Goal: Information Seeking & Learning: Learn about a topic

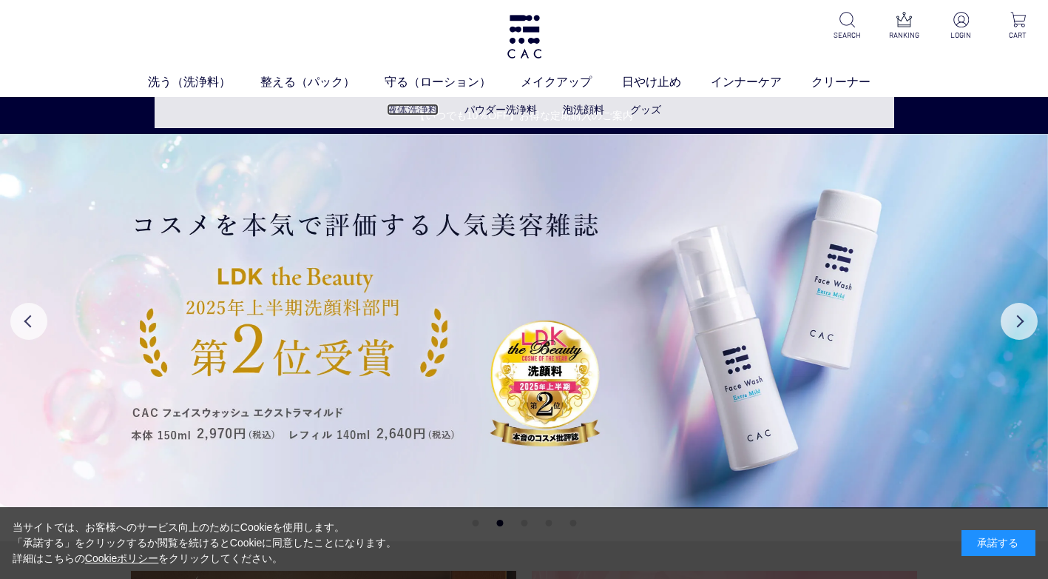
click at [422, 115] on link "液体洗浄料" at bounding box center [413, 110] width 52 height 12
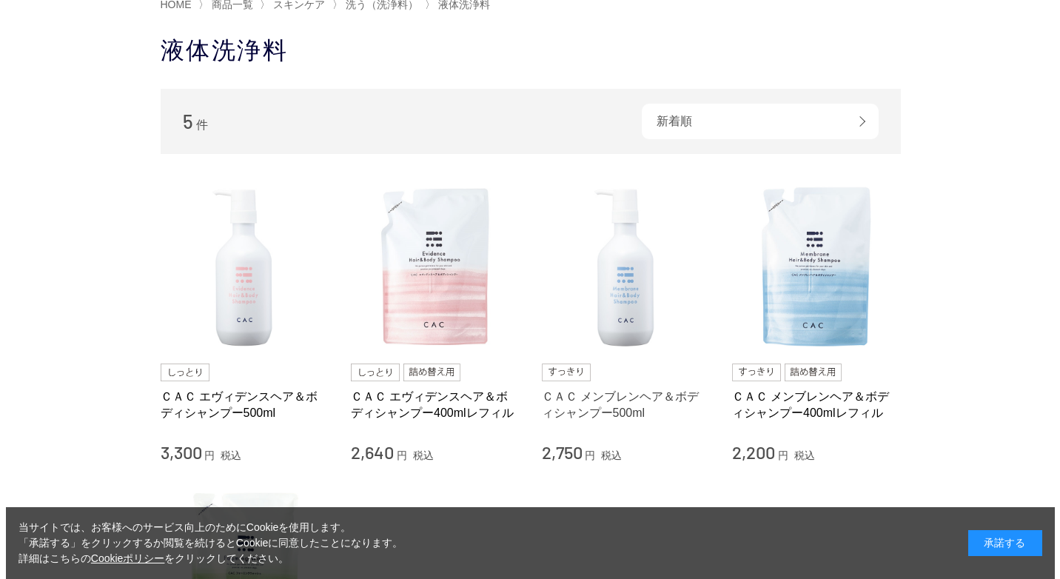
scroll to position [74, 0]
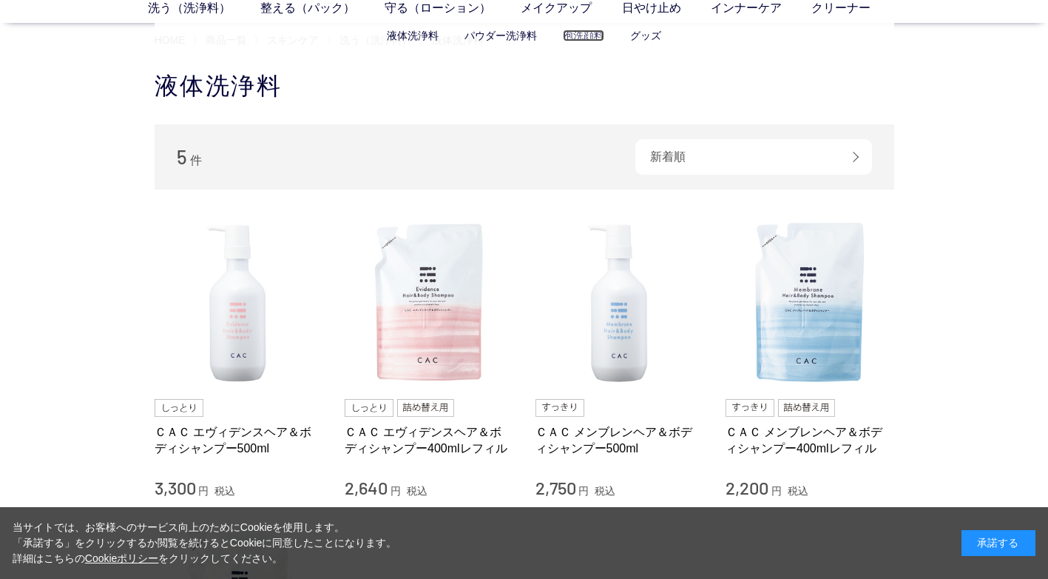
click at [570, 33] on link "泡洗顔料" at bounding box center [583, 36] width 41 height 12
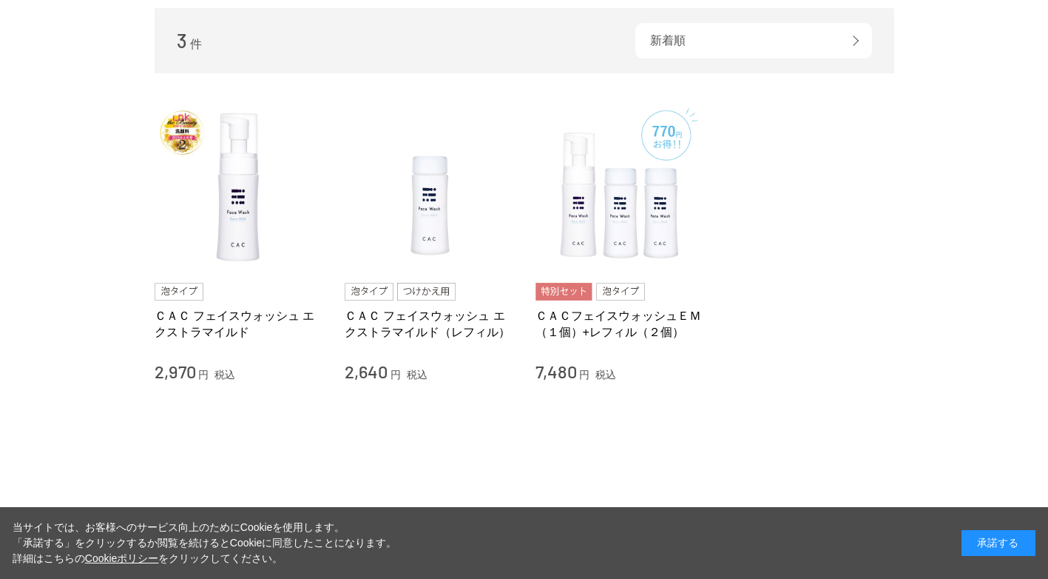
scroll to position [222, 0]
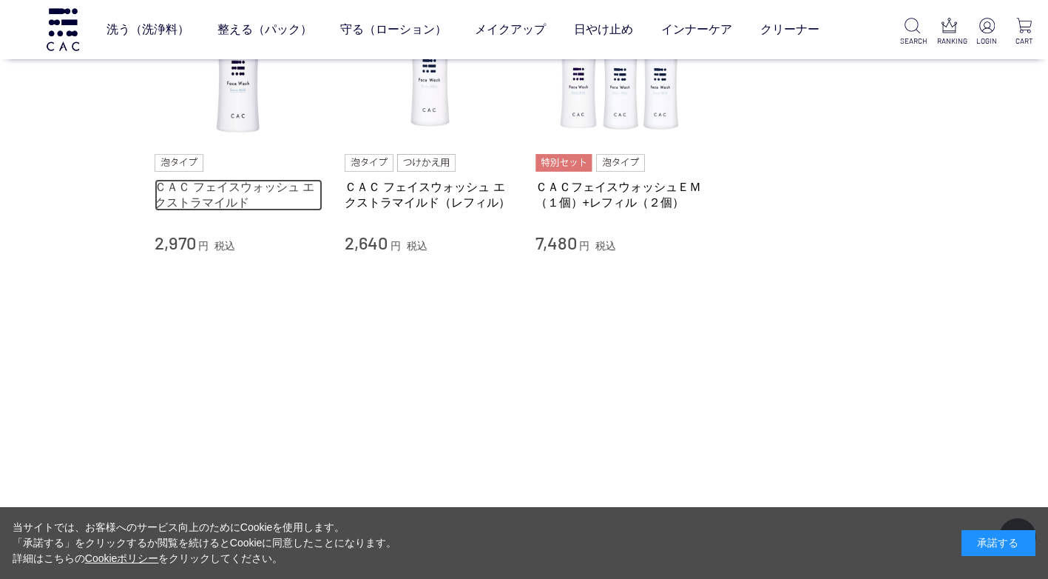
click at [273, 192] on link "ＣＡＣ フェイスウォッシュ エクストラマイルド" at bounding box center [239, 195] width 169 height 32
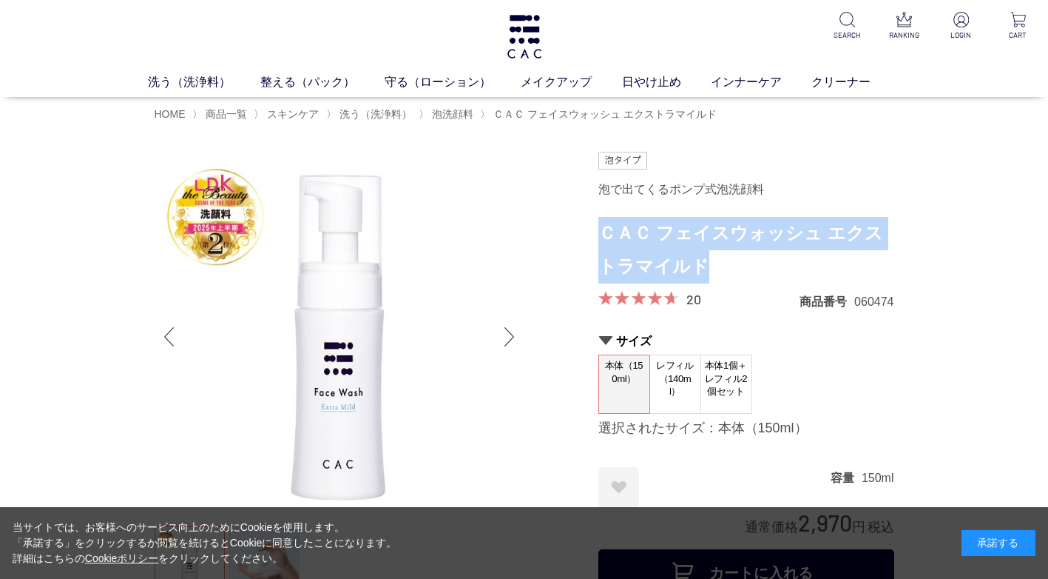
drag, startPoint x: 599, startPoint y: 231, endPoint x: 696, endPoint y: 267, distance: 103.5
click at [696, 267] on h1 "ＣＡＣ フェイスウォッシュ エクストラマイルド" at bounding box center [747, 250] width 296 height 67
drag, startPoint x: 696, startPoint y: 263, endPoint x: 652, endPoint y: 240, distance: 50.0
copy h1 "ＣＡＣ フェイスウォッシュ エクストラマイルド"
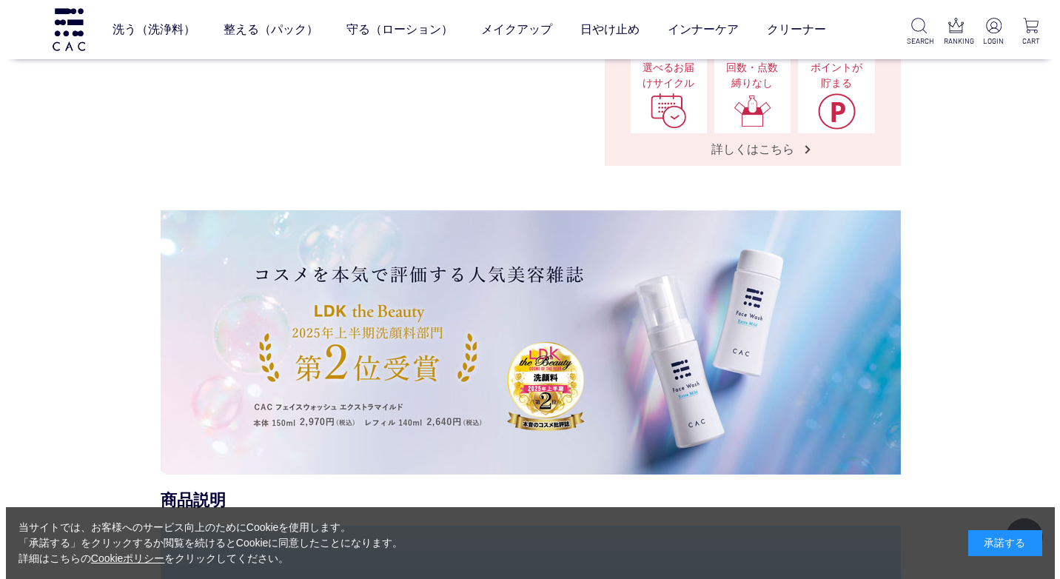
scroll to position [740, 0]
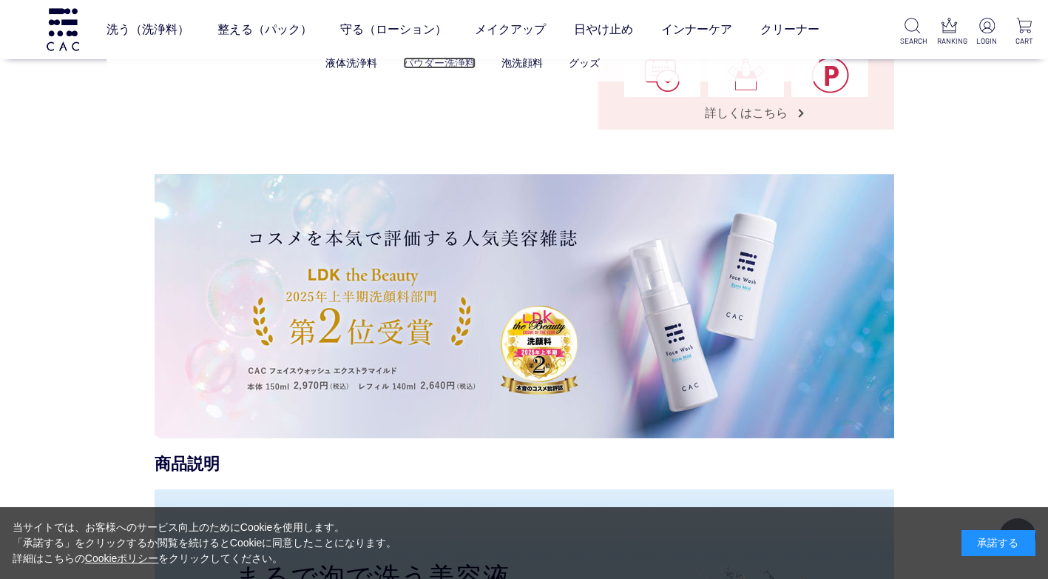
click at [447, 67] on link "パウダー洗浄料" at bounding box center [439, 63] width 73 height 12
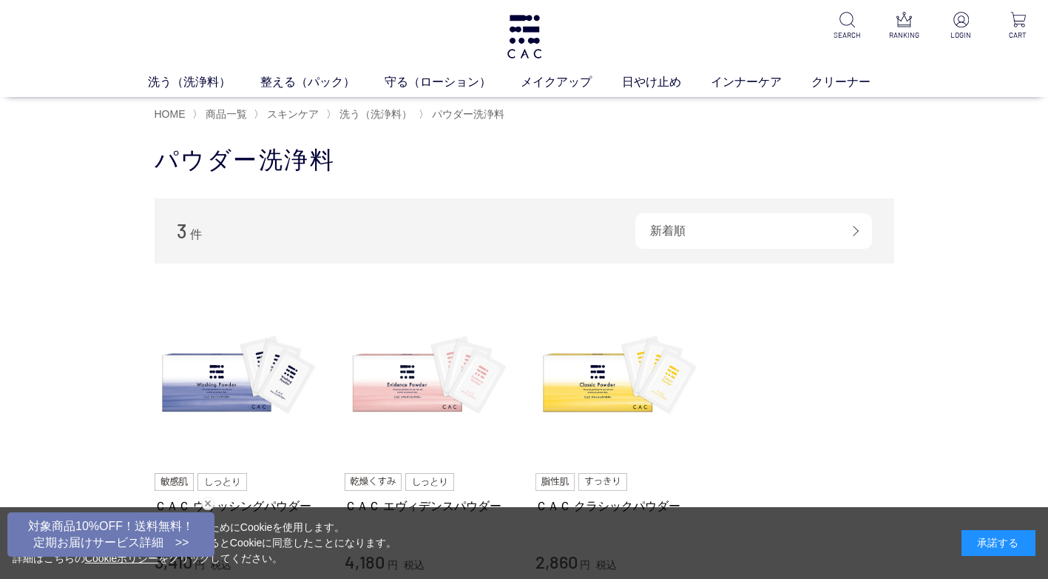
scroll to position [222, 0]
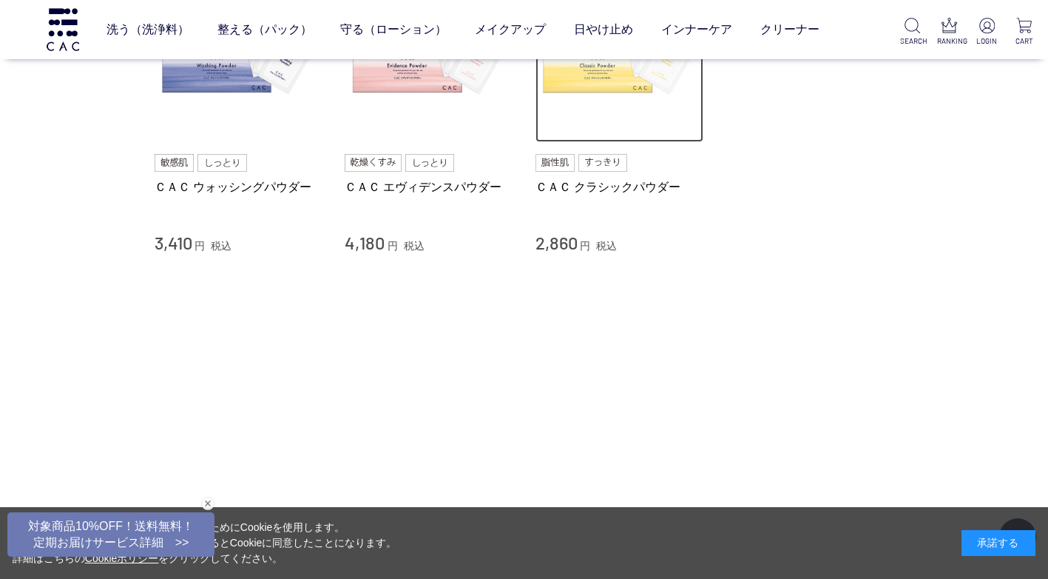
click at [603, 94] on img at bounding box center [620, 58] width 169 height 169
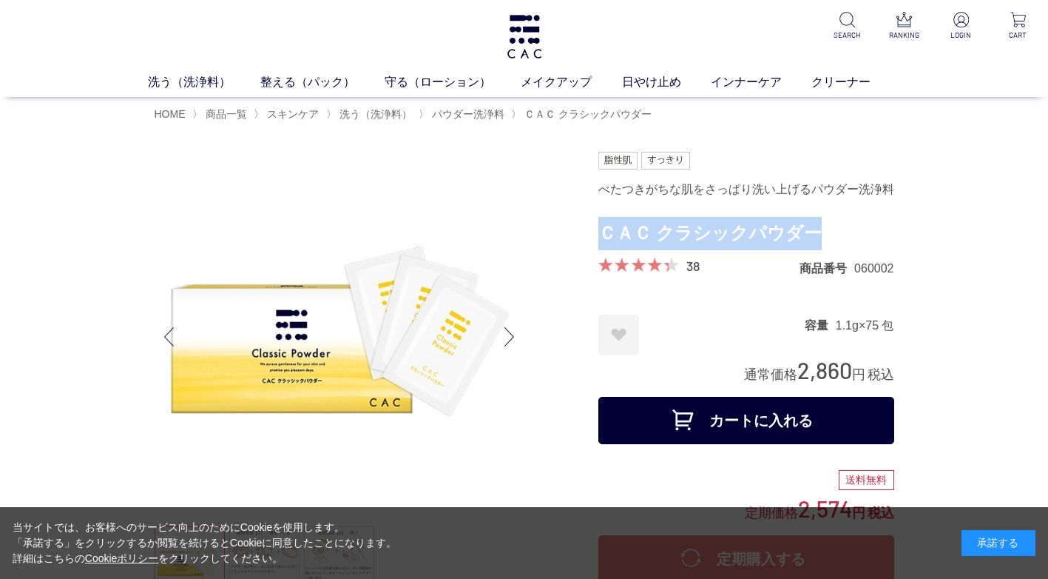
drag, startPoint x: 606, startPoint y: 230, endPoint x: 812, endPoint y: 229, distance: 205.7
click at [812, 229] on h1 "ＣＡＣ クラシックパウダー" at bounding box center [747, 233] width 296 height 33
drag, startPoint x: 812, startPoint y: 229, endPoint x: 794, endPoint y: 229, distance: 17.8
copy h1 "ＣＡＣ クラシックパウダー"
click at [740, 84] on link "インナーケア" at bounding box center [761, 82] width 101 height 18
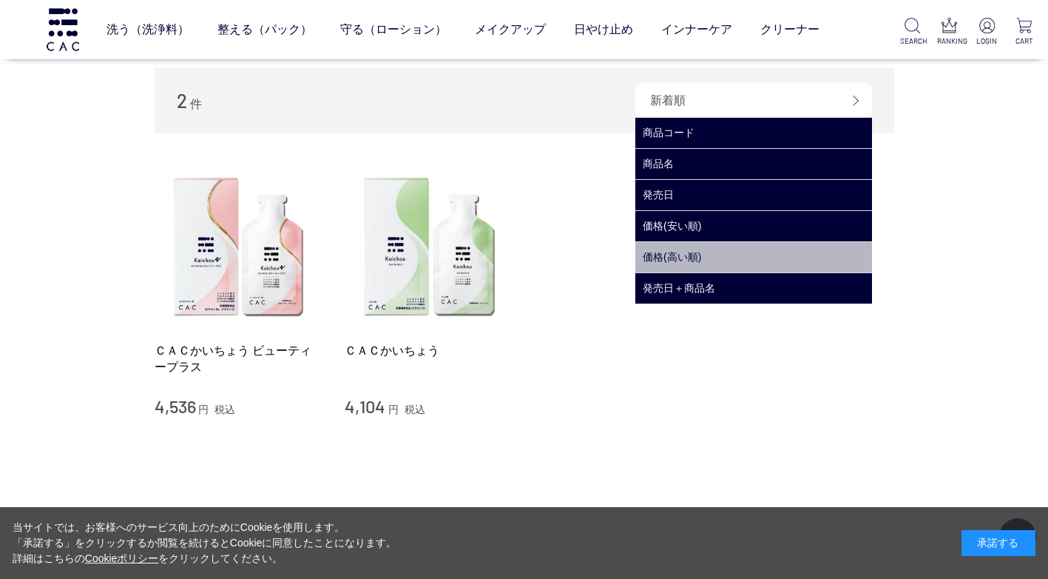
scroll to position [148, 0]
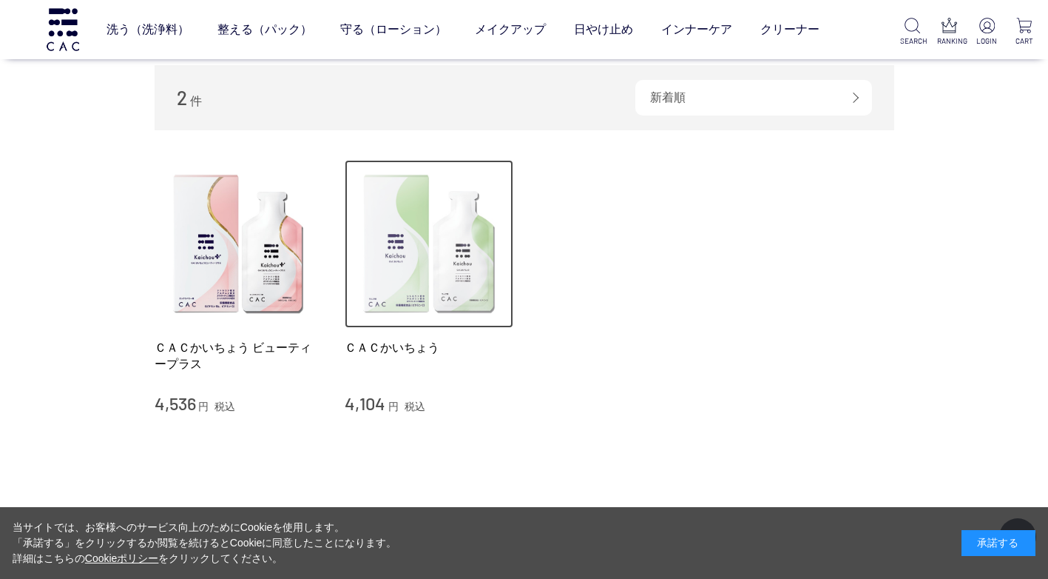
click at [451, 237] on img at bounding box center [429, 244] width 169 height 169
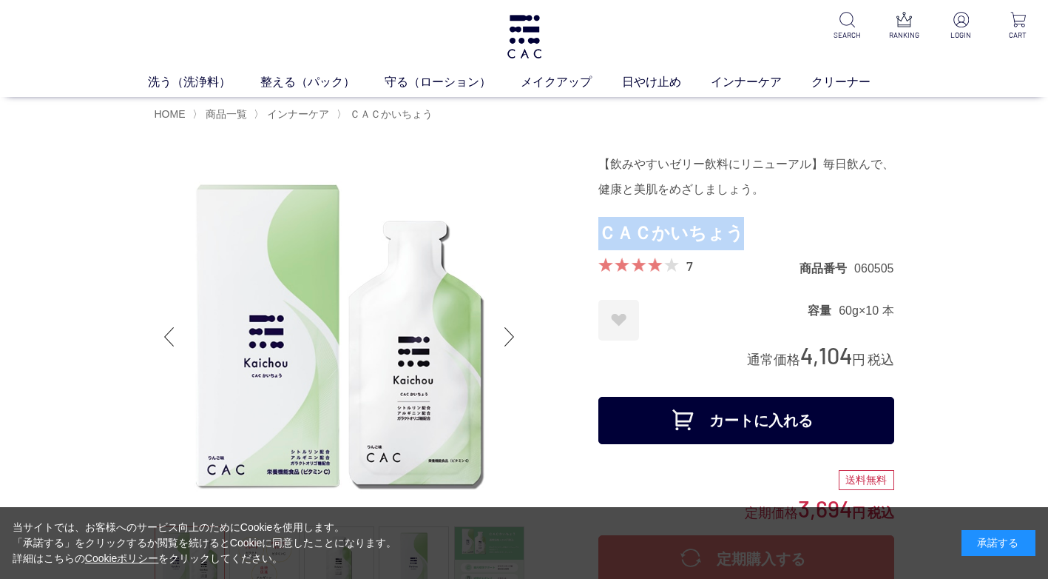
drag, startPoint x: 735, startPoint y: 235, endPoint x: 600, endPoint y: 236, distance: 135.4
click at [600, 236] on h1 "ＣＡＣかいちょう" at bounding box center [747, 233] width 296 height 33
copy h1 "ＣＡＣかいちょう"
click at [732, 76] on link "インナーケア" at bounding box center [761, 82] width 101 height 18
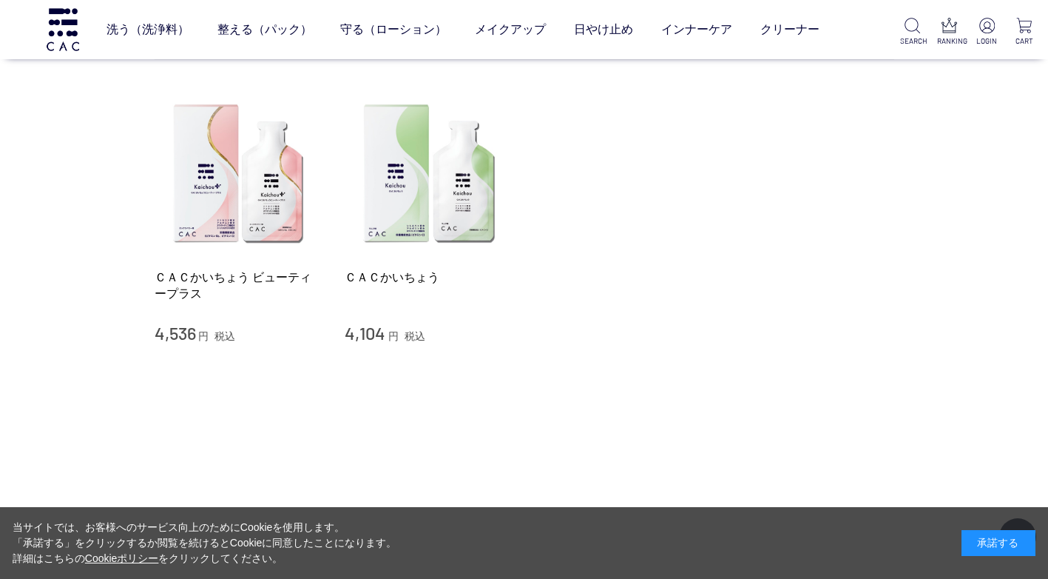
scroll to position [222, 0]
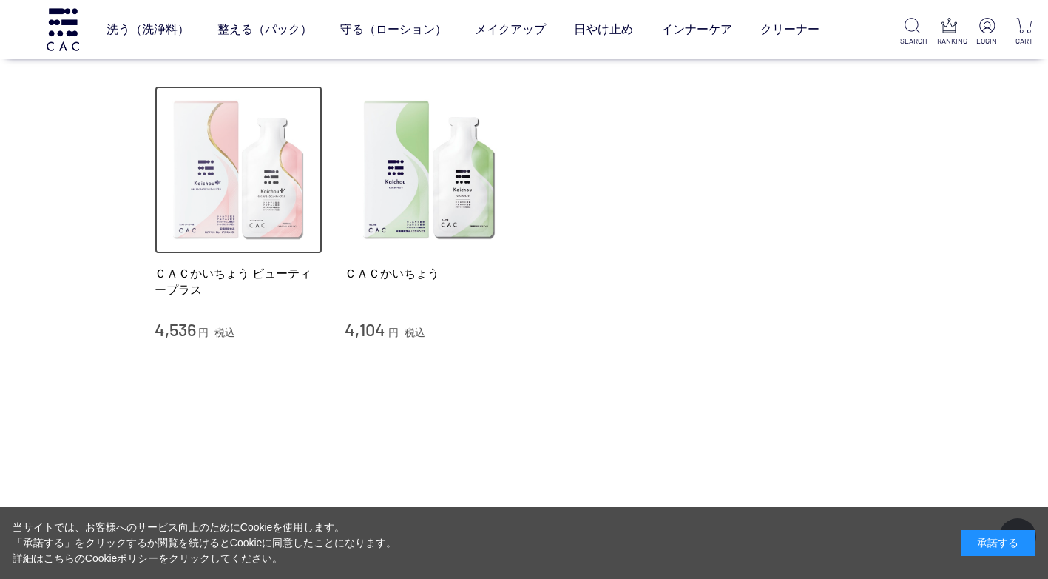
click at [255, 233] on img at bounding box center [239, 170] width 169 height 169
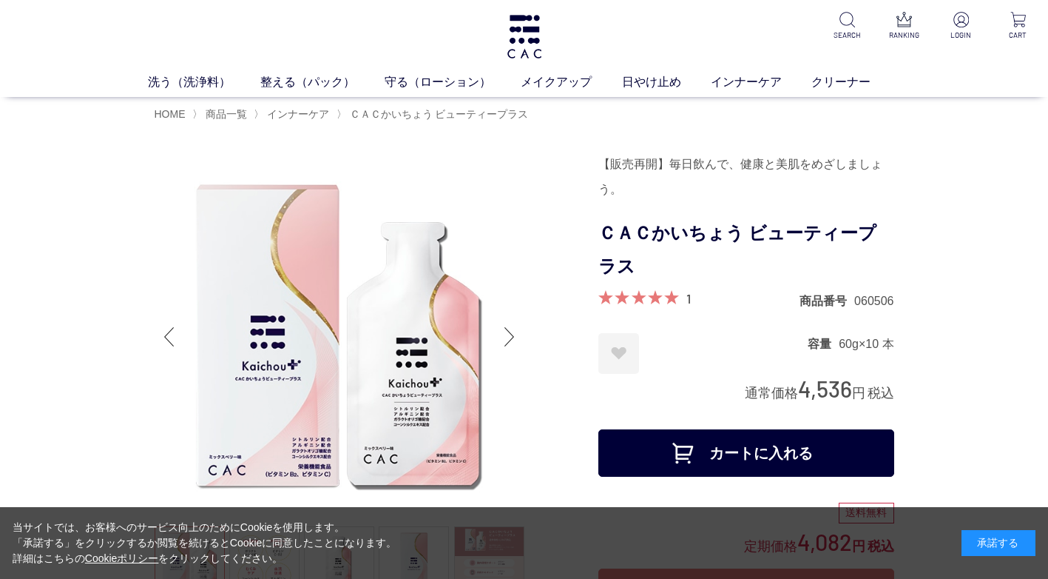
click at [602, 231] on h1 "ＣＡＣかいちょう ビューティープラス" at bounding box center [747, 250] width 296 height 67
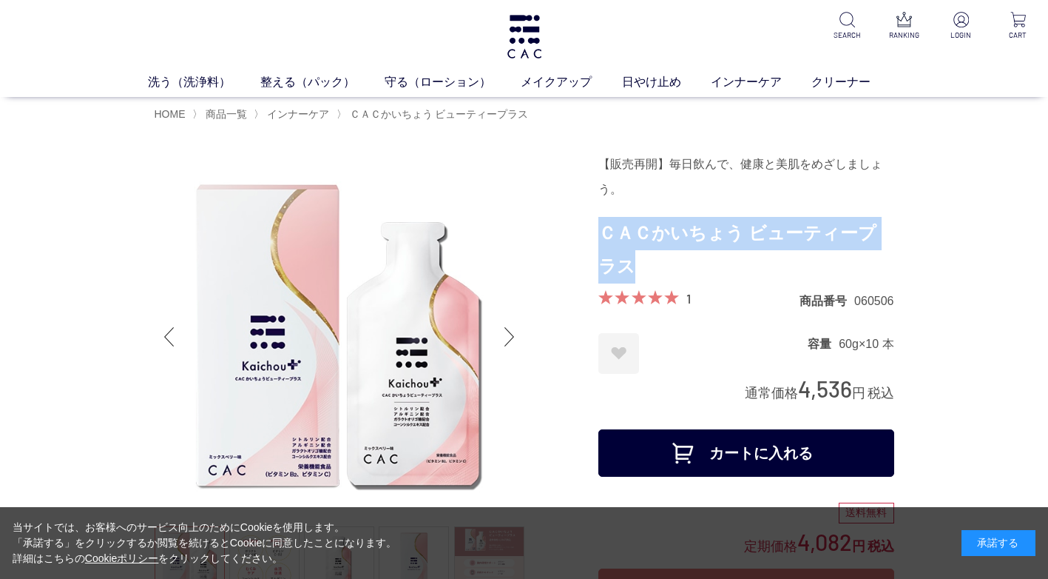
drag, startPoint x: 619, startPoint y: 265, endPoint x: 602, endPoint y: 232, distance: 36.7
click at [602, 232] on h1 "ＣＡＣかいちょう ビューティープラス" at bounding box center [747, 250] width 296 height 67
copy h1 "ＣＡＣかいちょう ビューティープラス"
click at [752, 84] on link "インナーケア" at bounding box center [761, 82] width 101 height 18
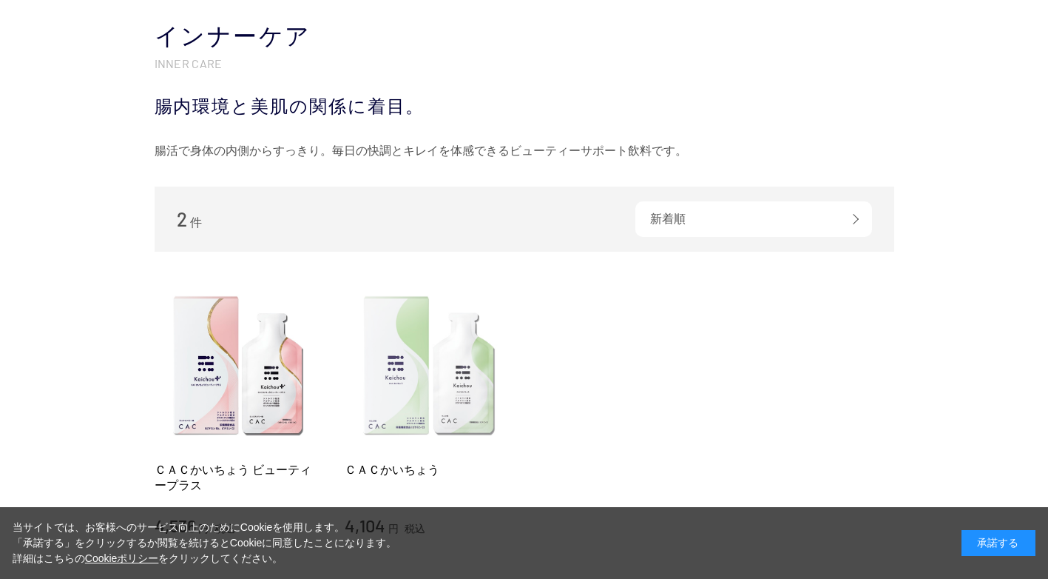
scroll to position [222, 0]
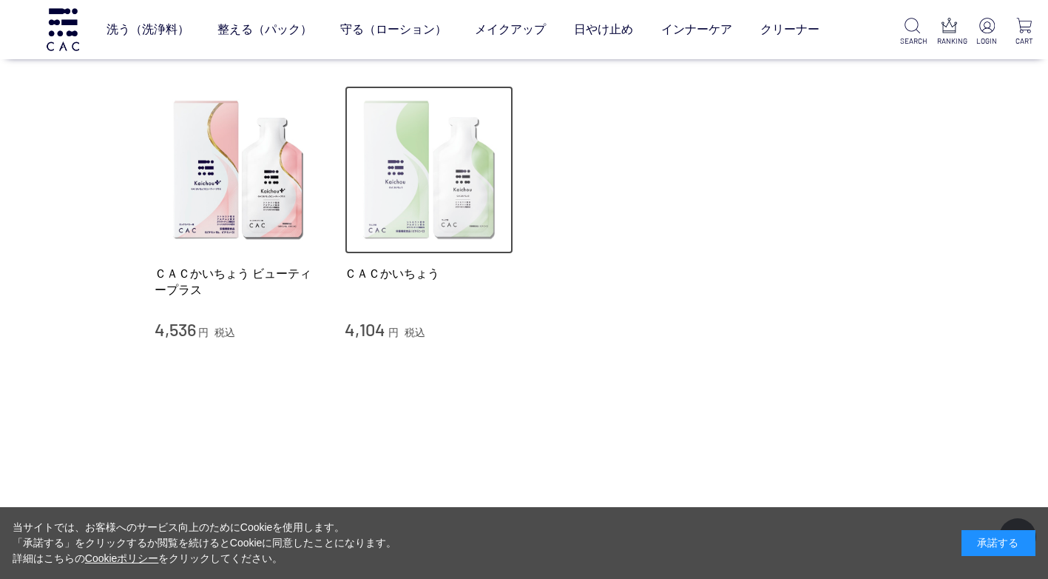
click at [379, 223] on img at bounding box center [429, 170] width 169 height 169
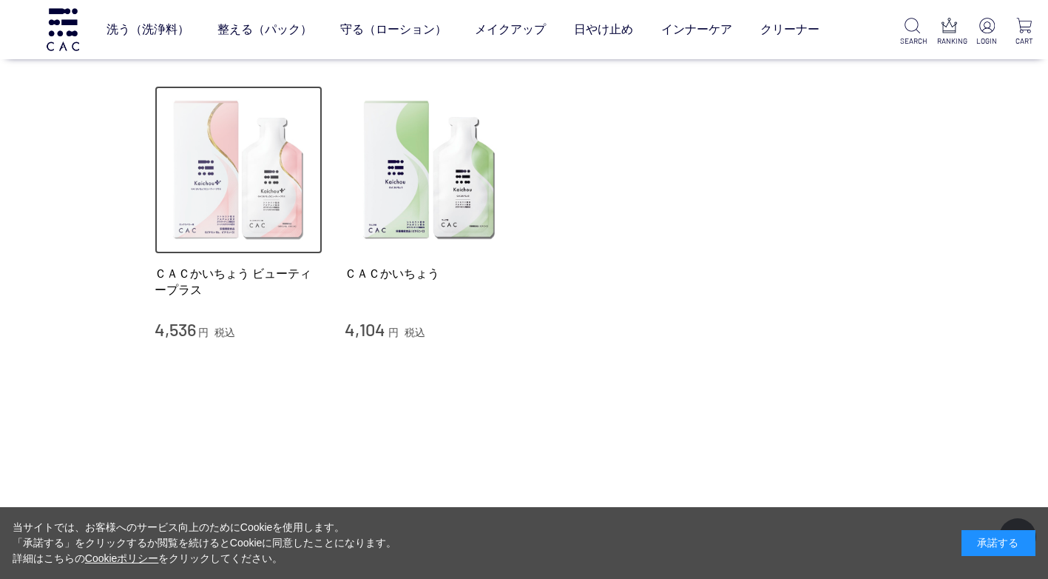
click at [293, 209] on img at bounding box center [239, 170] width 169 height 169
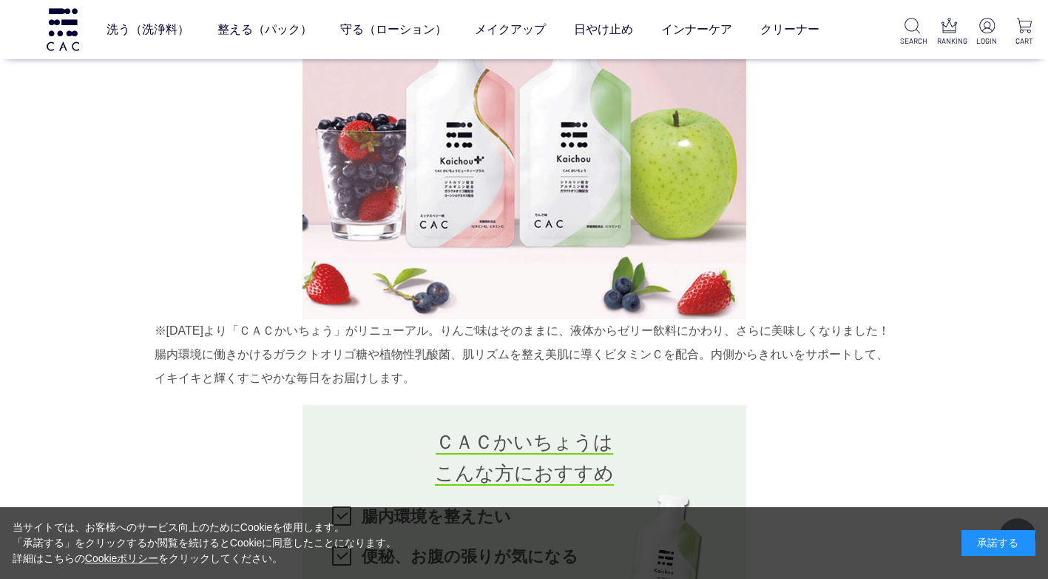
scroll to position [1184, 0]
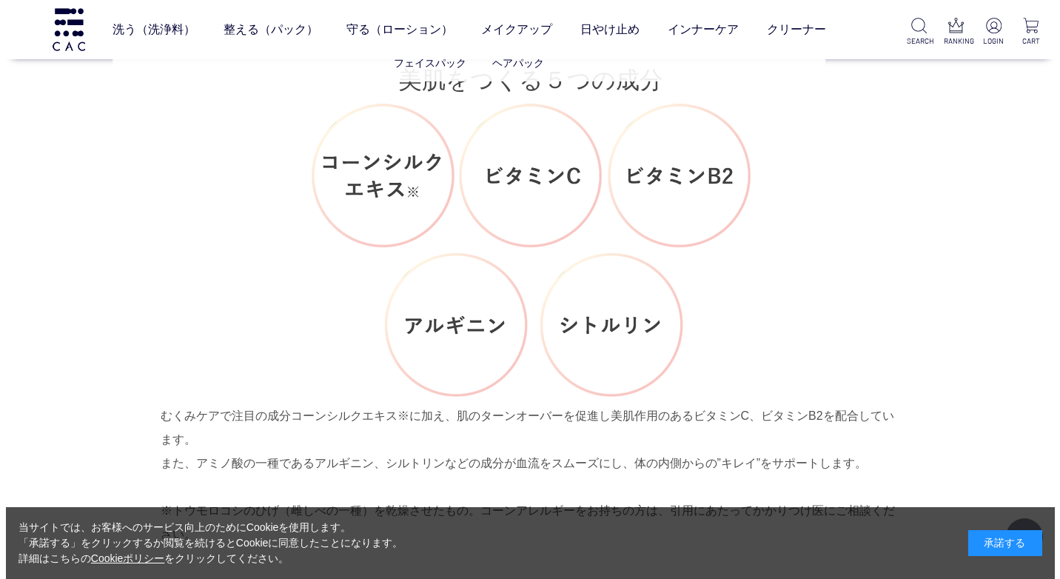
scroll to position [2220, 0]
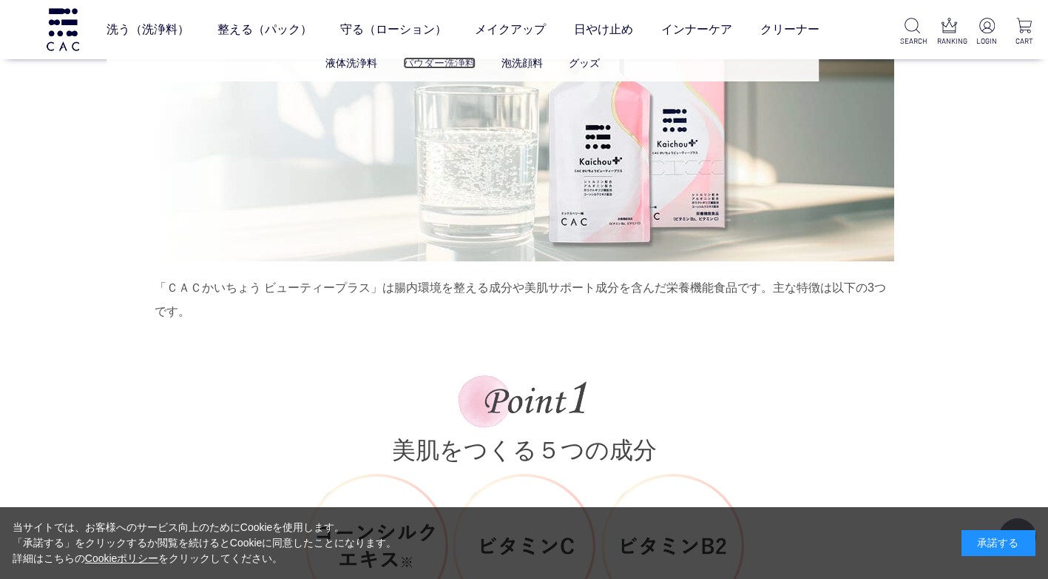
click at [420, 67] on link "パウダー洗浄料" at bounding box center [439, 63] width 73 height 12
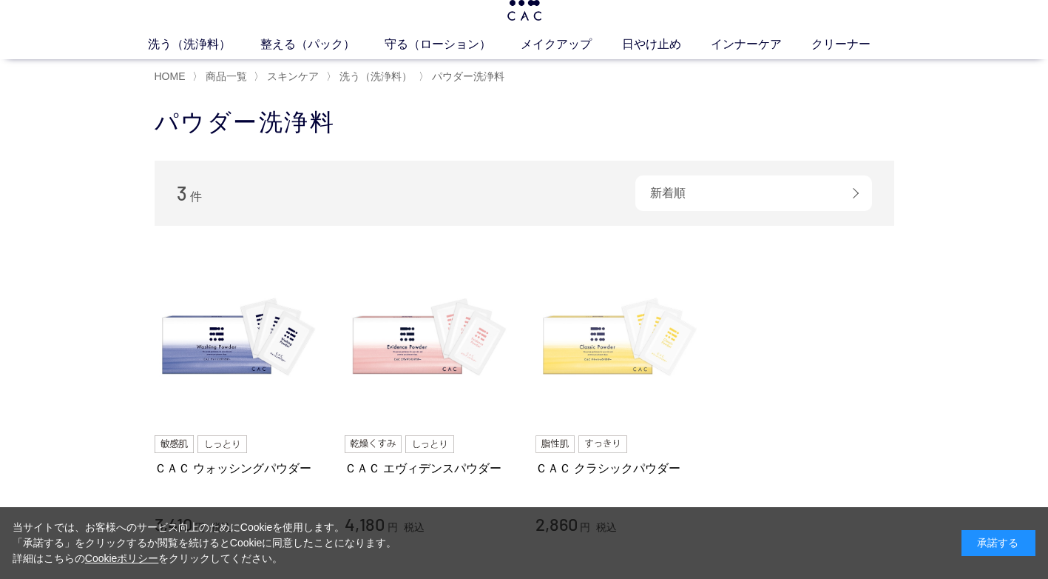
scroll to position [74, 0]
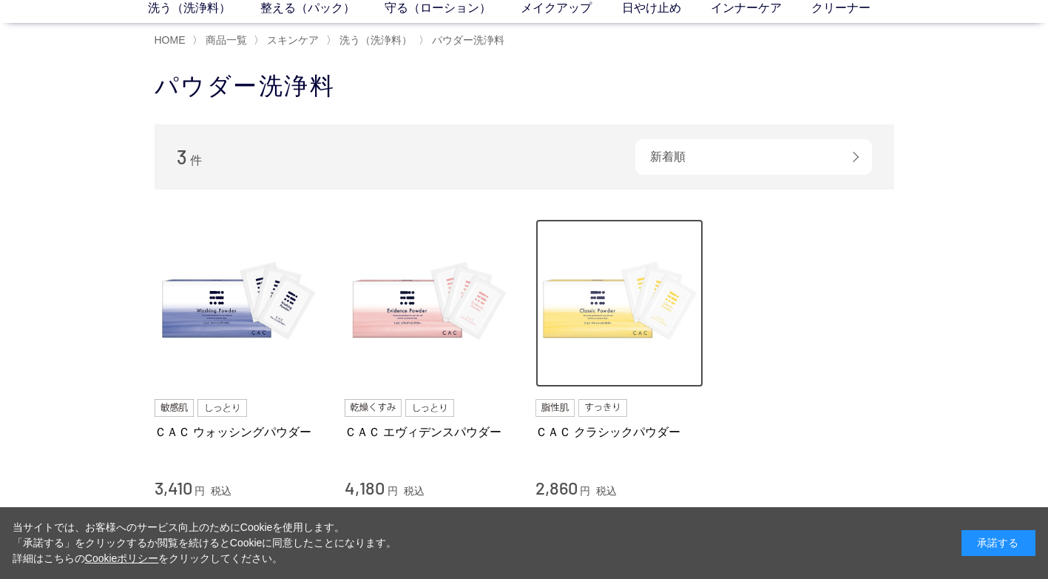
click at [580, 331] on img at bounding box center [620, 303] width 169 height 169
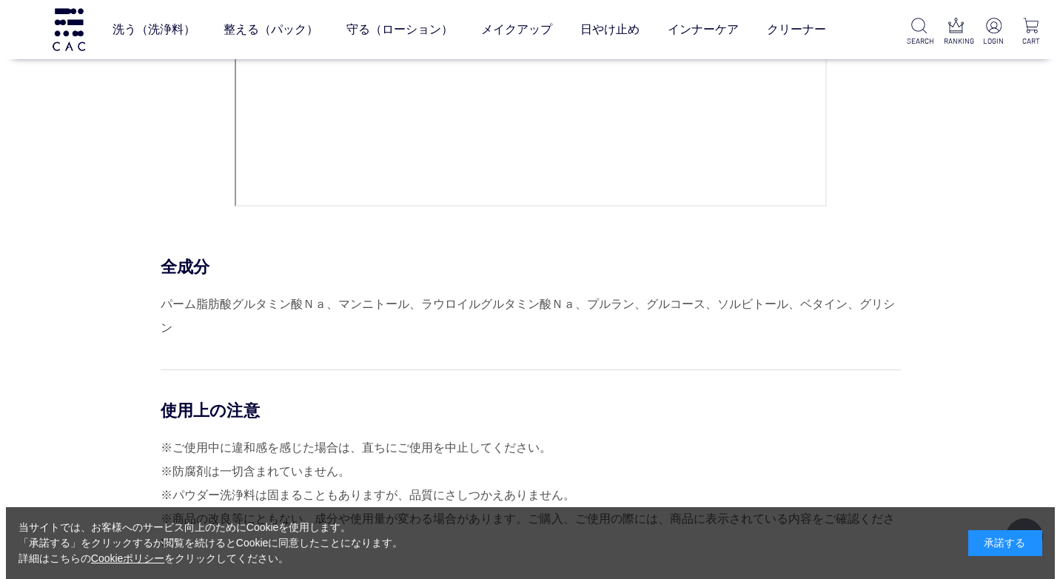
scroll to position [6067, 0]
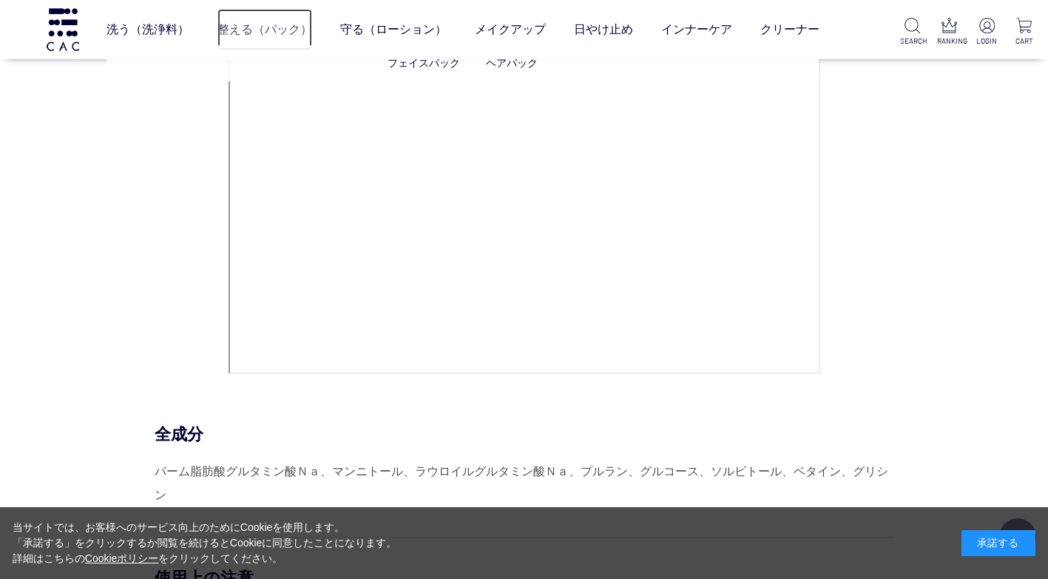
click at [278, 32] on link "整える（パック）" at bounding box center [265, 29] width 95 height 41
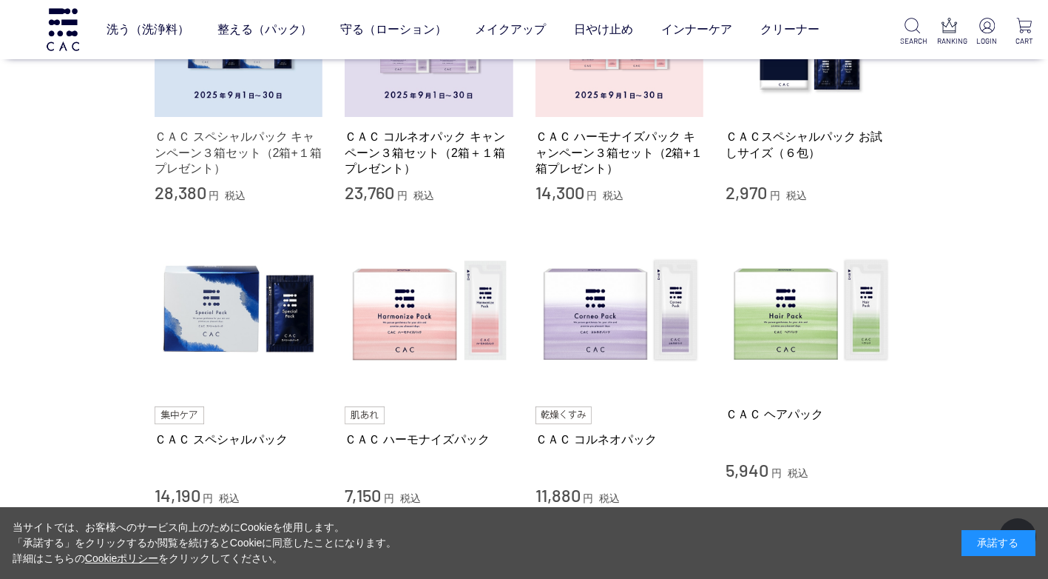
scroll to position [444, 0]
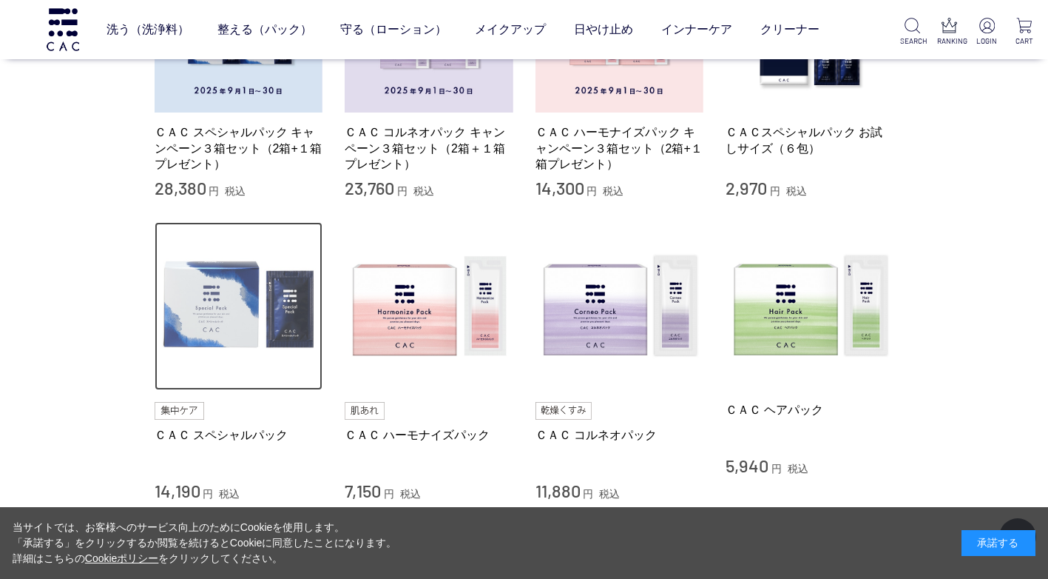
click at [285, 275] on img at bounding box center [239, 306] width 169 height 169
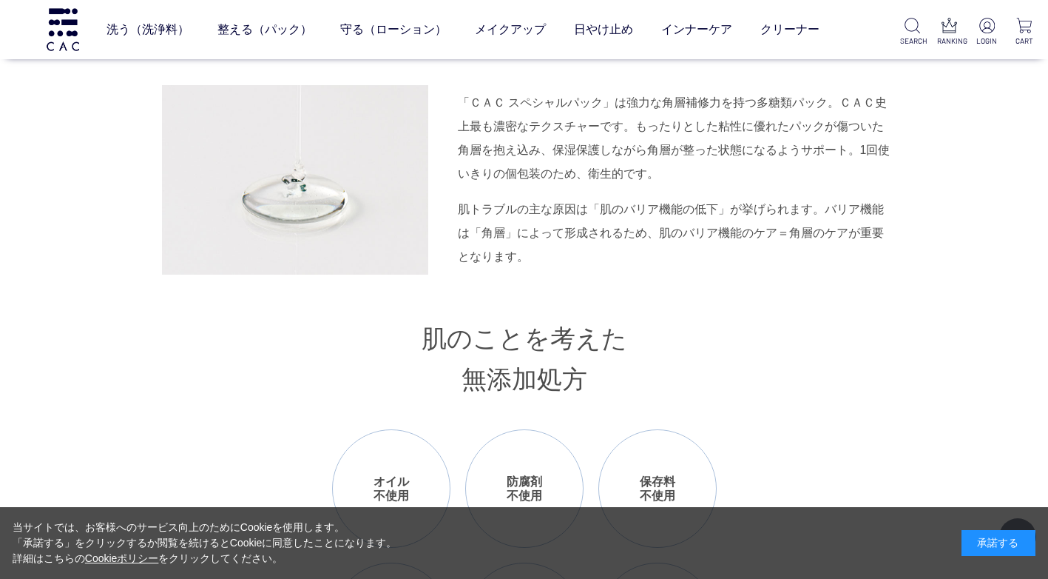
scroll to position [1702, 0]
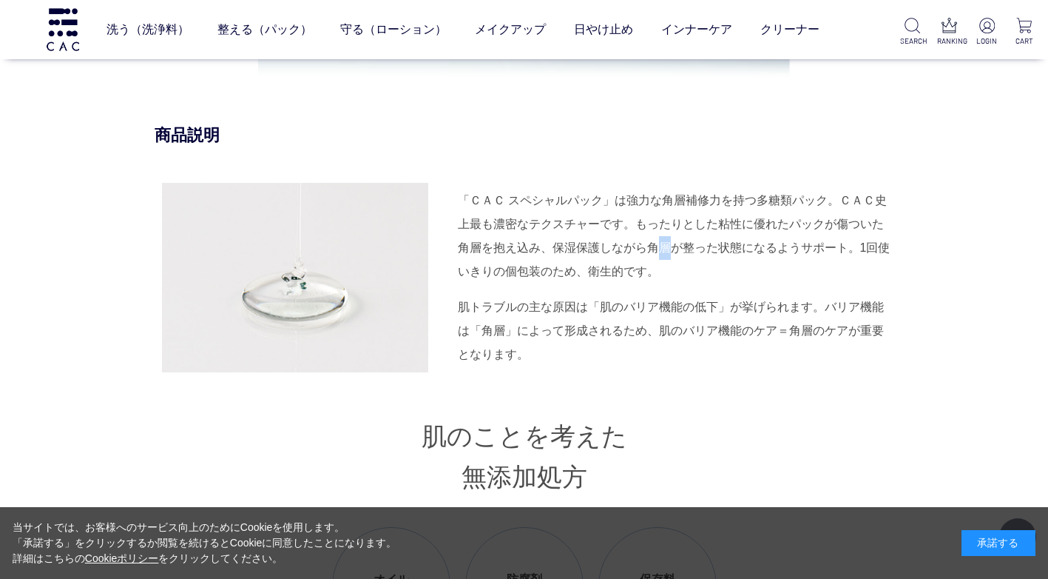
drag, startPoint x: 655, startPoint y: 246, endPoint x: 676, endPoint y: 246, distance: 21.5
click at [676, 246] on div "「ＣＡＣ スペシャルパック」は強力な角層補修力を持つ多糖類パック。ＣＡＣ史上最も濃密なテクスチャーです。もったりとした粘性に優れたパックが傷ついた角層を抱え込…" at bounding box center [676, 236] width 437 height 95
drag, startPoint x: 676, startPoint y: 246, endPoint x: 650, endPoint y: 249, distance: 26.2
click at [650, 249] on div "「ＣＡＣ スペシャルパック」は強力な角層補修力を持つ多糖類パック。ＣＡＣ史上最も濃密なテクスチャーです。もったりとした粘性に優れたパックが傷ついた角層を抱え込…" at bounding box center [676, 236] width 437 height 95
drag, startPoint x: 647, startPoint y: 251, endPoint x: 714, endPoint y: 256, distance: 67.5
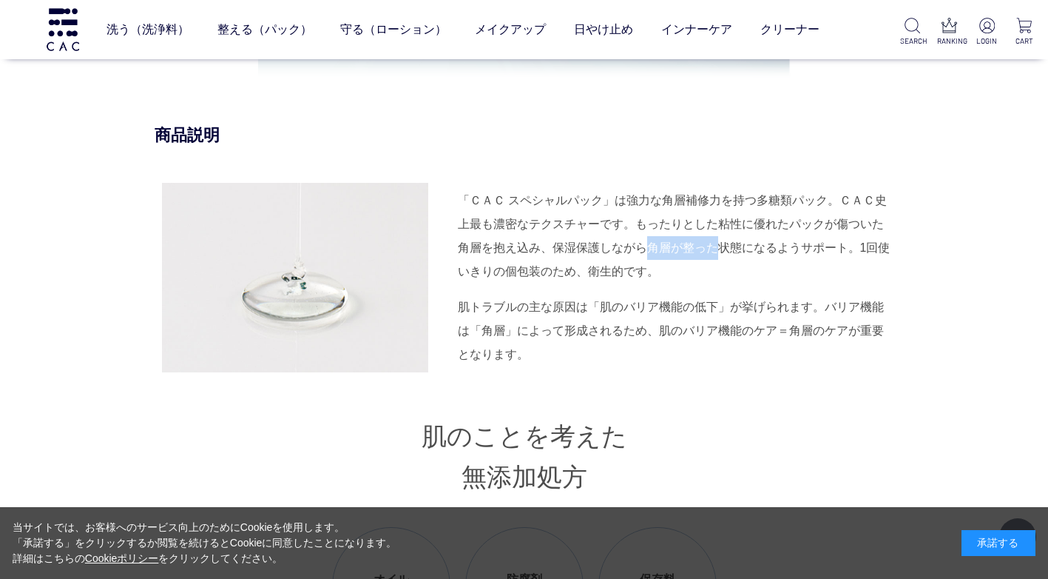
click at [714, 256] on div "「ＣＡＣ スペシャルパック」は強力な角層補修力を持つ多糖類パック。ＣＡＣ史上最も濃密なテクスチャーです。もったりとした粘性に優れたパックが傷ついた角層を抱え込…" at bounding box center [676, 236] width 437 height 95
drag, startPoint x: 714, startPoint y: 256, endPoint x: 704, endPoint y: 255, distance: 10.5
copy div "角層が整った"
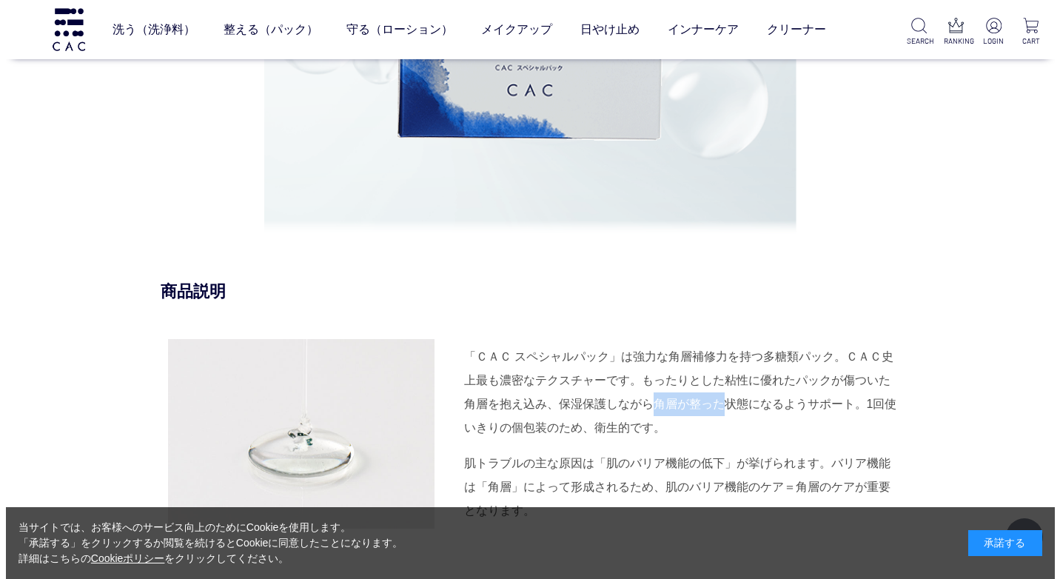
scroll to position [1480, 0]
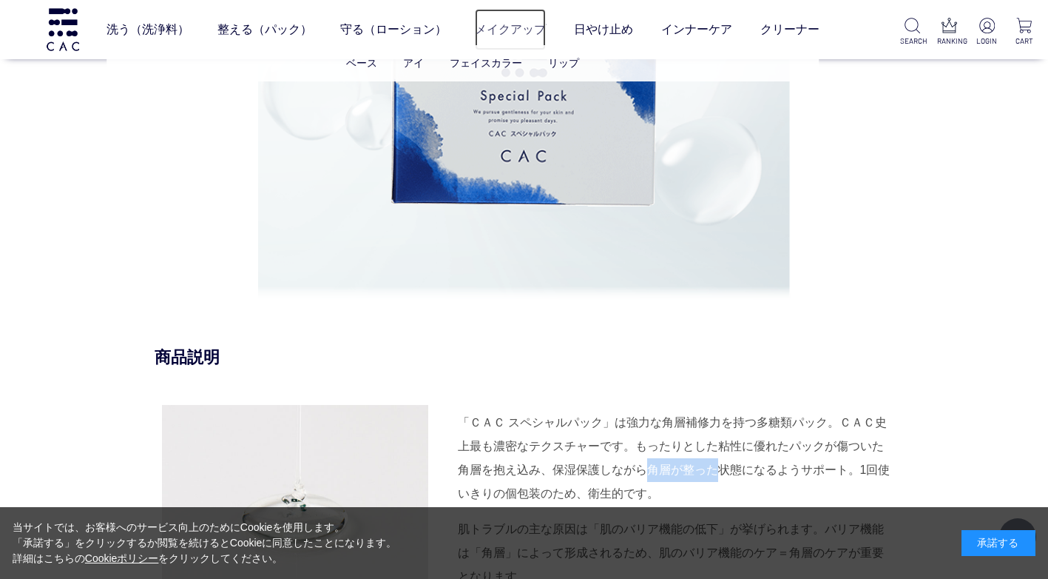
click at [537, 36] on link "メイクアップ" at bounding box center [510, 29] width 71 height 41
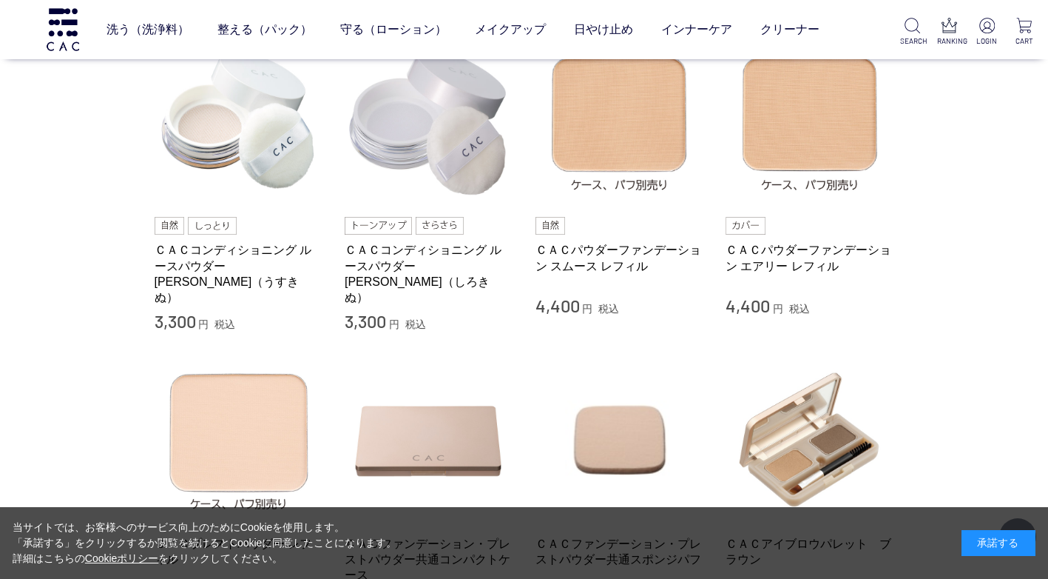
scroll to position [518, 0]
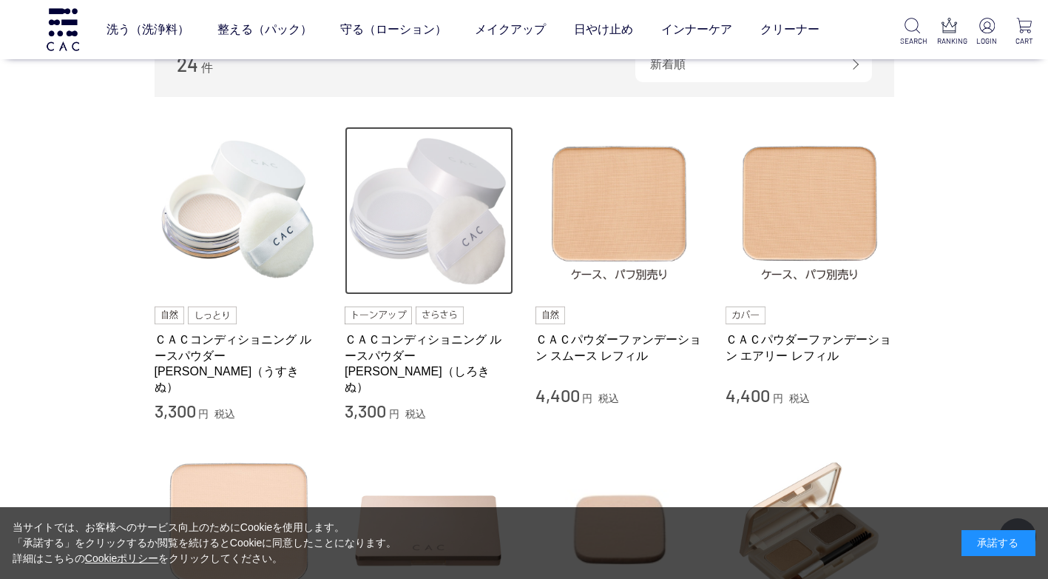
click at [442, 251] on img at bounding box center [429, 211] width 169 height 169
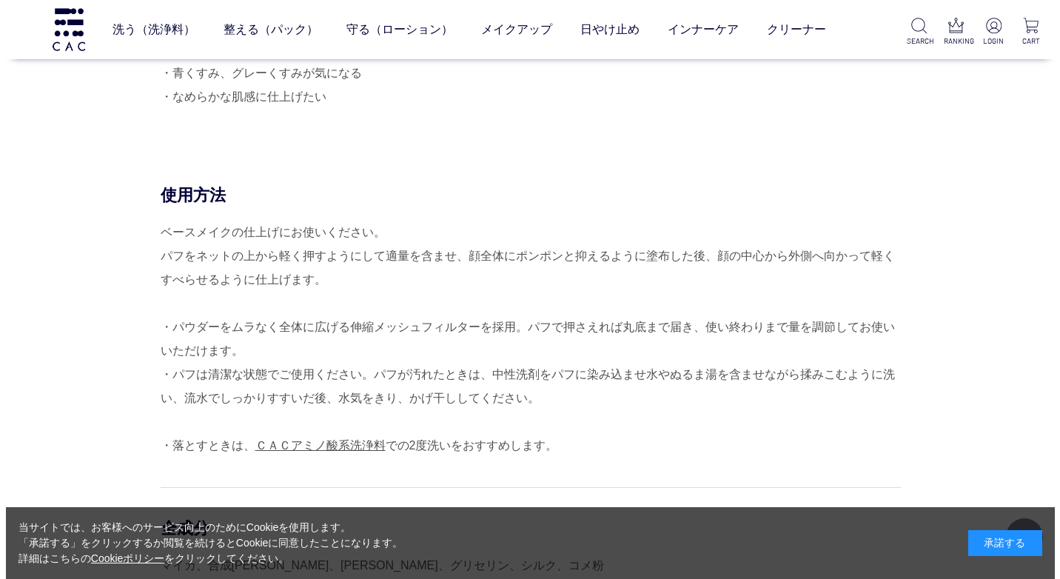
scroll to position [1258, 0]
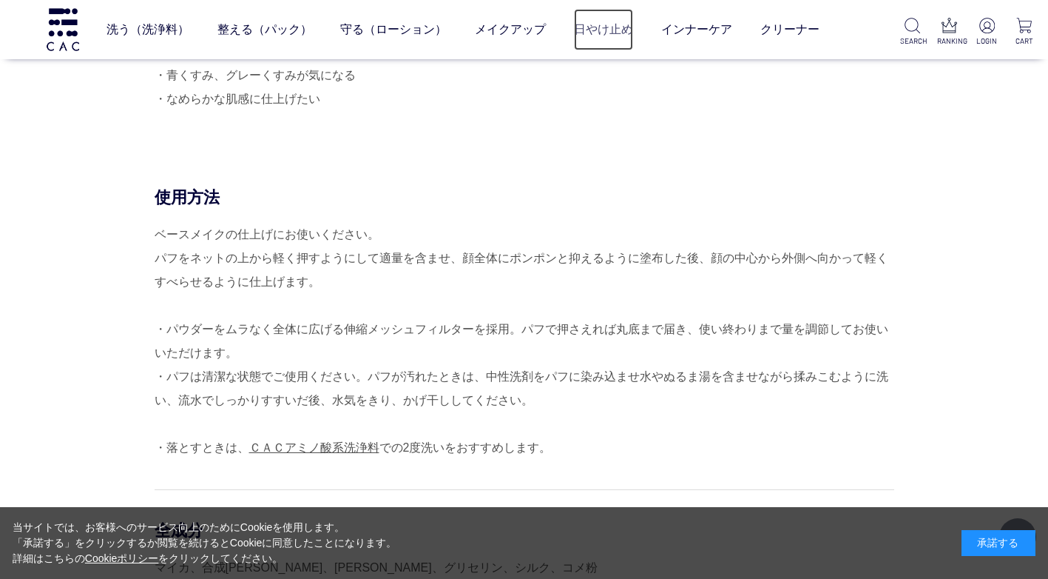
click at [599, 29] on link "日やけ止め" at bounding box center [603, 29] width 59 height 41
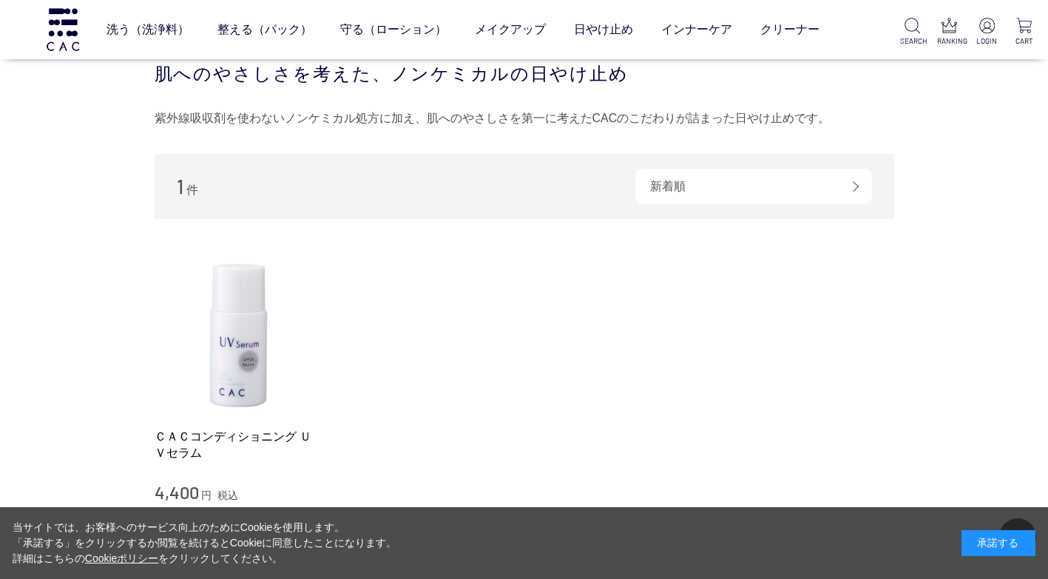
scroll to position [148, 0]
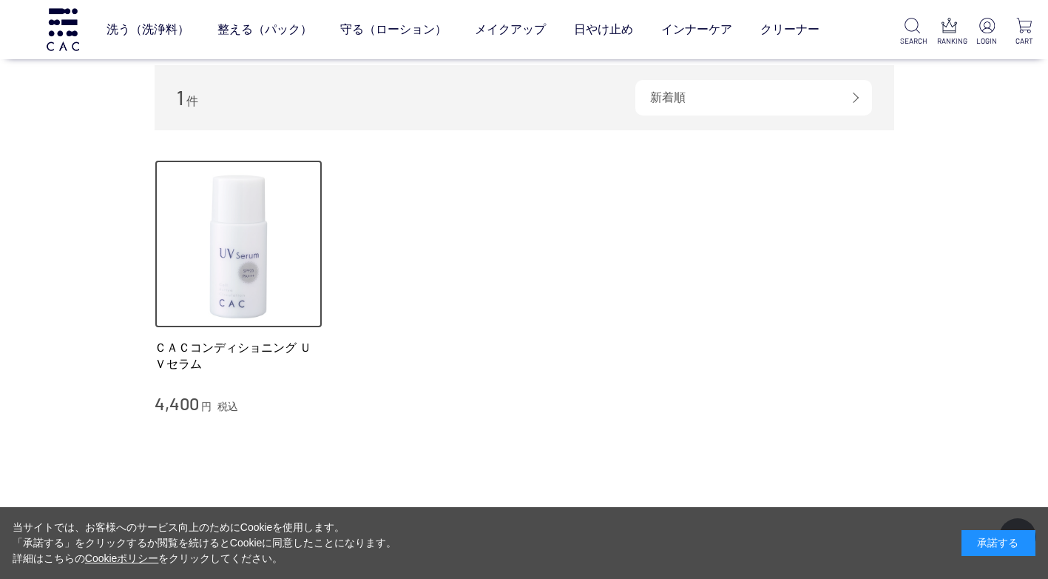
click at [264, 266] on img at bounding box center [239, 244] width 169 height 169
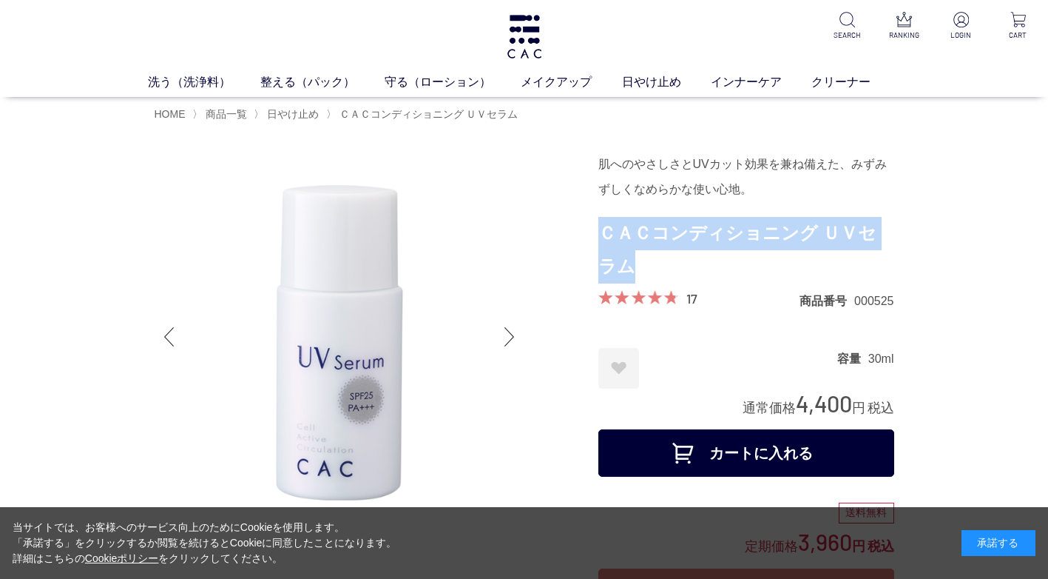
drag, startPoint x: 619, startPoint y: 262, endPoint x: 602, endPoint y: 229, distance: 36.4
click at [602, 229] on h1 "ＣＡＣコンディショニング ＵＶセラム" at bounding box center [747, 250] width 296 height 67
copy h1 "ＣＡＣコンディショニング ＵＶセラム"
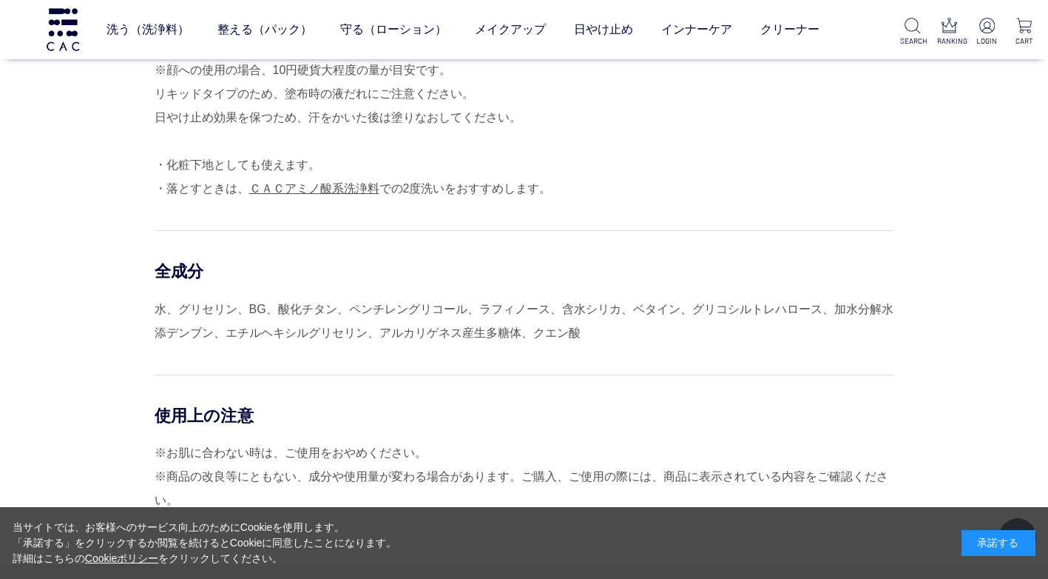
scroll to position [1258, 0]
